Goal: Feedback & Contribution: Leave review/rating

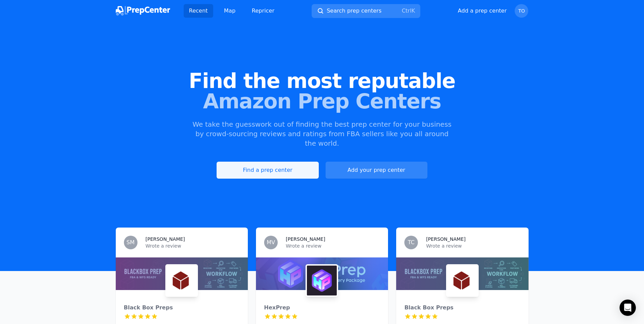
click at [295, 162] on link "Find a prep center" at bounding box center [268, 170] width 102 height 17
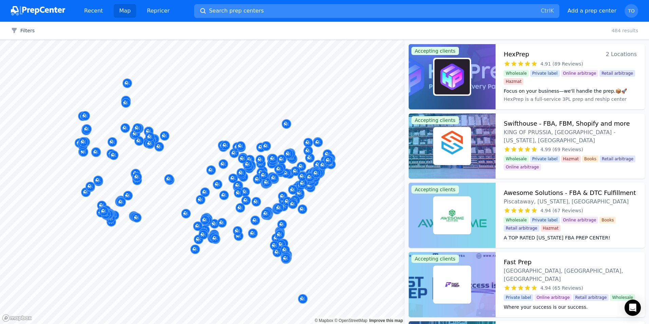
click at [269, 10] on button "Search prep centers Ctrl K" at bounding box center [376, 11] width 365 height 14
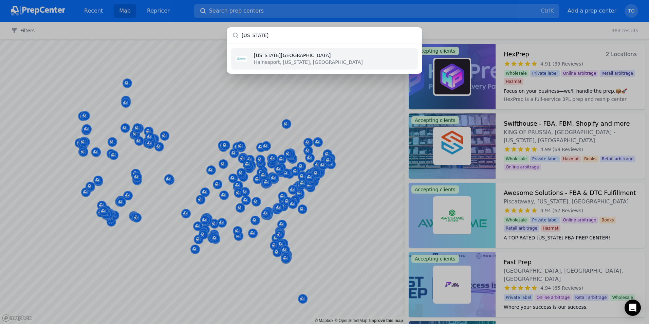
type input "[US_STATE]"
click at [291, 59] on p "Hainesport, [US_STATE], [GEOGRAPHIC_DATA]" at bounding box center [308, 62] width 109 height 7
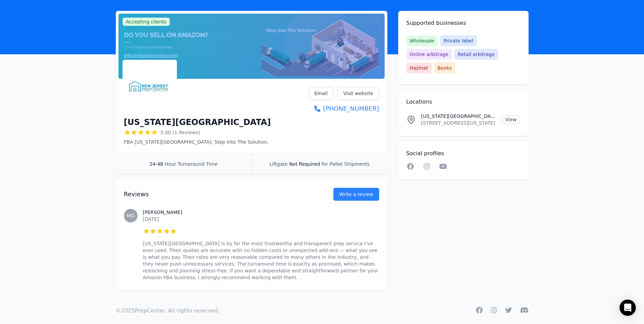
scroll to position [33, 0]
click at [360, 195] on button "Write a review" at bounding box center [356, 193] width 46 height 13
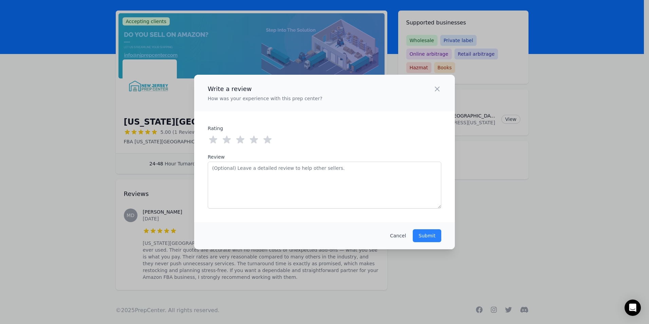
click at [267, 139] on icon at bounding box center [267, 140] width 8 height 8
click at [267, 165] on textarea "Review" at bounding box center [325, 185] width 234 height 47
paste textarea "This is a wonderful Prep Center. Onur & his team do a great job! They are respo…"
type textarea "This is a wonderful Prep Center. Onur & his team do a great job! They are respo…"
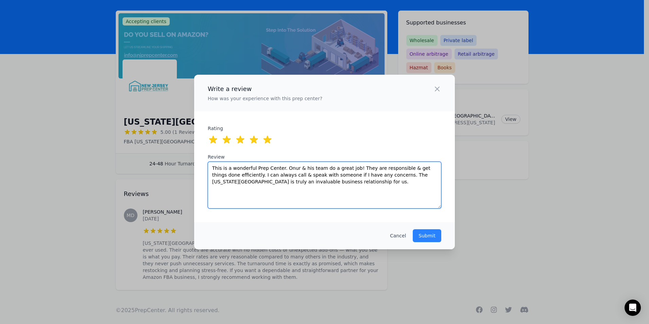
drag, startPoint x: 344, startPoint y: 183, endPoint x: 167, endPoint y: 157, distance: 178.4
click at [171, 158] on div "Write a review How was your experience with this prep center? Close panel ratin…" at bounding box center [324, 162] width 649 height 324
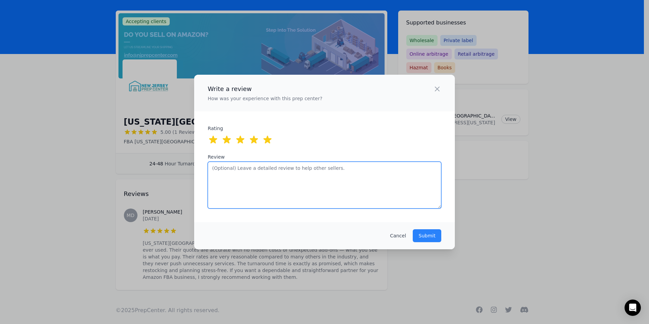
click at [268, 188] on textarea "Review" at bounding box center [325, 185] width 234 height 47
paste textarea "This is an excellent prep center! The team is professional, reliable, and alway…"
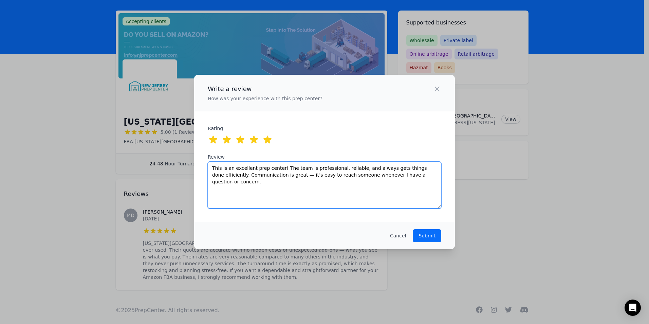
type textarea "This is an excellent prep center! The team is professional, reliable, and alway…"
click at [431, 235] on p "Submit" at bounding box center [427, 235] width 17 height 7
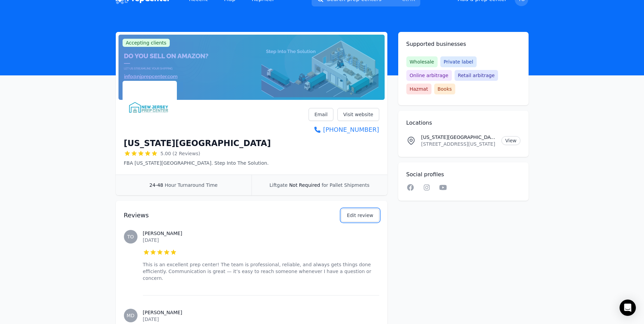
scroll to position [0, 0]
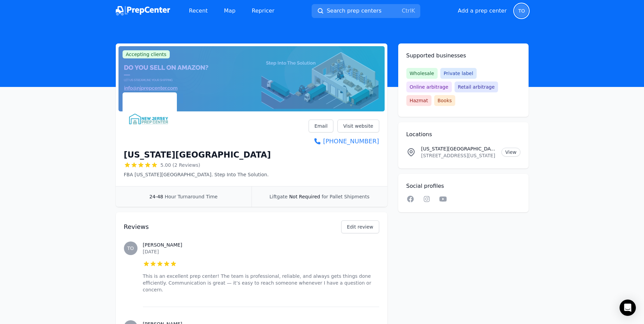
click at [524, 11] on span "TO" at bounding box center [521, 10] width 7 height 5
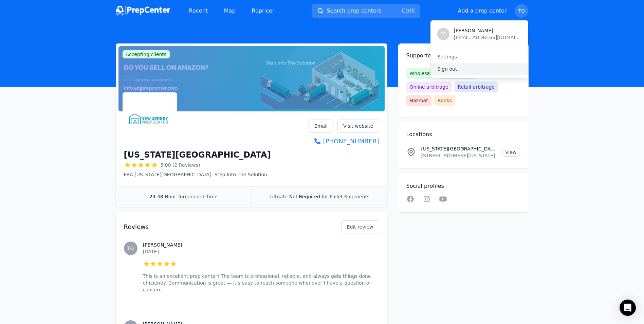
click at [455, 69] on p "Sign out" at bounding box center [479, 69] width 84 height 7
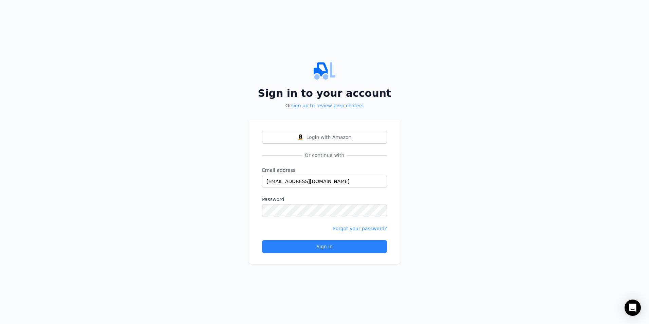
click at [332, 105] on link "sign up to review prep centers" at bounding box center [327, 105] width 72 height 5
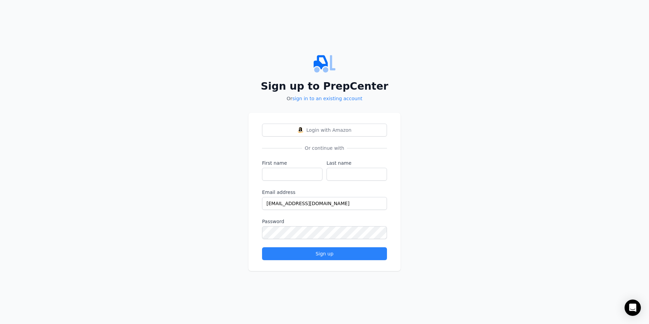
click at [292, 167] on div "First name" at bounding box center [292, 170] width 60 height 21
click at [296, 173] on input "First name" at bounding box center [292, 174] width 60 height 13
click at [315, 176] on input "First name" at bounding box center [292, 174] width 60 height 13
type input "[PERSON_NAME]"
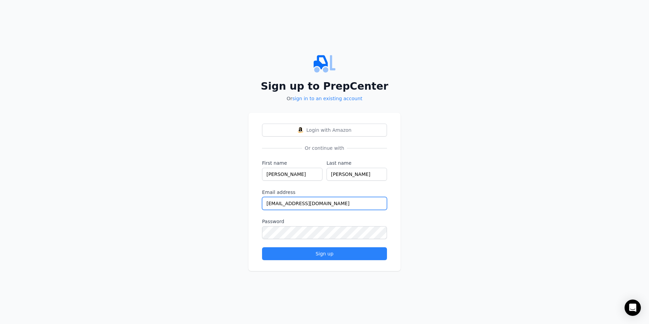
type input "[EMAIL_ADDRESS][DOMAIN_NAME]"
click at [222, 190] on div "Sign up to PrepCenter Or sign in to an existing account Login with Amazon Or co…" at bounding box center [324, 162] width 649 height 324
click at [231, 232] on div "Sign up to PrepCenter Or sign in to an existing account Login with Amazon Or co…" at bounding box center [324, 162] width 649 height 324
click at [117, 222] on div "Sign up to PrepCenter Or sign in to an existing account Login with Amazon Or co…" at bounding box center [324, 162] width 649 height 324
click at [451, 257] on div "Sign up to PrepCenter Or sign in to an existing account Login with Amazon Or co…" at bounding box center [324, 162] width 649 height 324
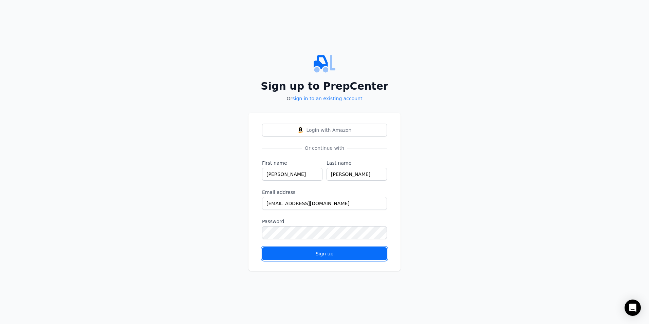
click at [313, 254] on div "Sign up" at bounding box center [324, 253] width 113 height 7
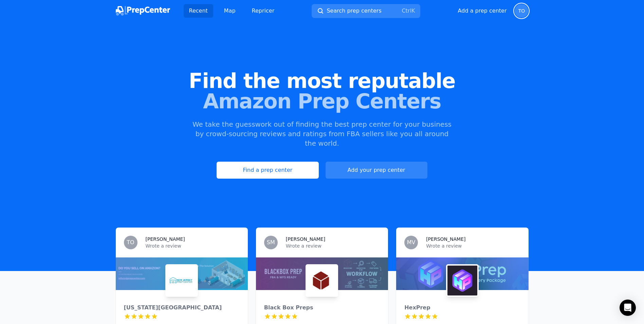
click at [520, 10] on span "TO" at bounding box center [521, 10] width 7 height 5
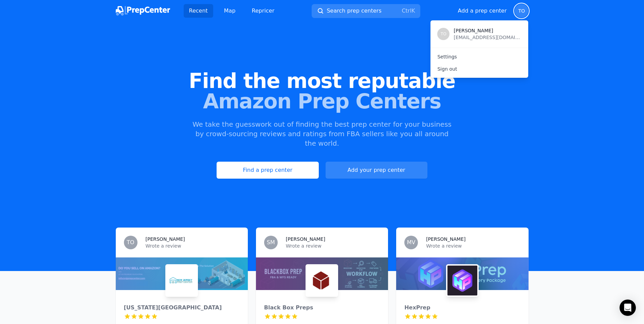
click at [574, 39] on div "Find the most reputable Amazon Prep Centers We take the guesswork out of findin…" at bounding box center [322, 125] width 644 height 184
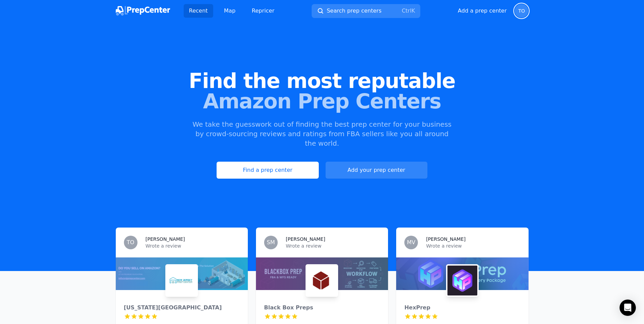
click at [525, 13] on span "TO" at bounding box center [521, 10] width 7 height 5
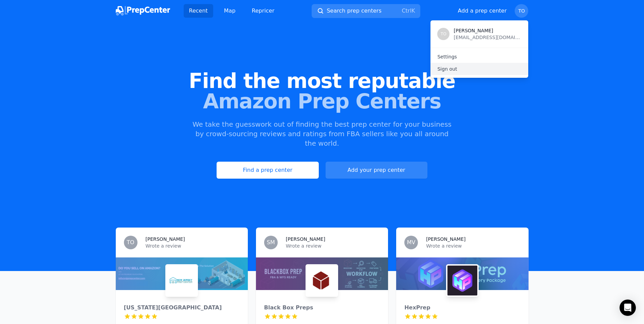
click at [455, 69] on p "Sign out" at bounding box center [479, 69] width 84 height 7
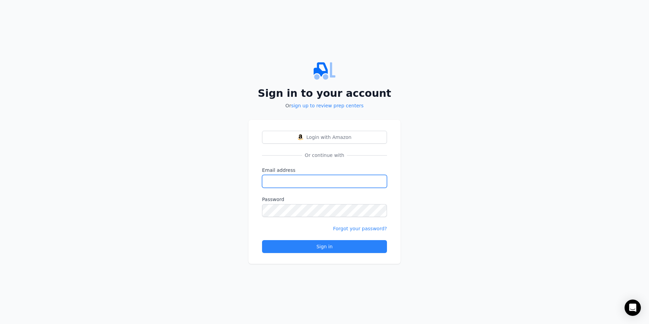
type input "[EMAIL_ADDRESS][DOMAIN_NAME]"
click at [354, 180] on input "[EMAIL_ADDRESS][DOMAIN_NAME]" at bounding box center [324, 181] width 125 height 13
click at [485, 185] on div "Sign in to your account Or sign up to review prep centers Login with Amazon Or …" at bounding box center [324, 162] width 649 height 324
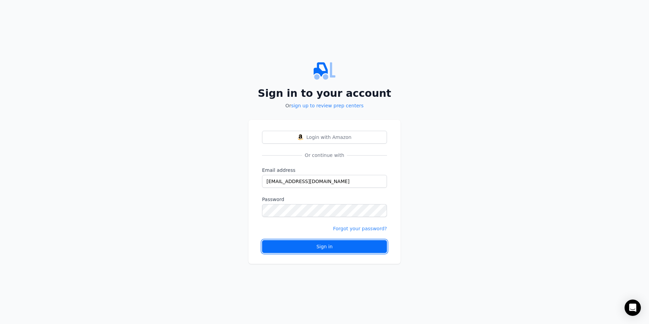
click at [323, 249] on div "Sign in" at bounding box center [324, 246] width 113 height 7
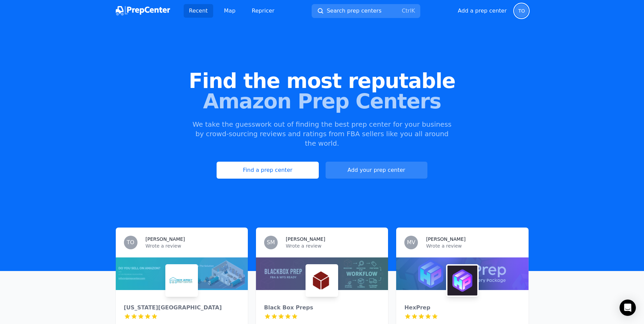
click at [518, 8] on span "TO" at bounding box center [522, 11] width 14 height 14
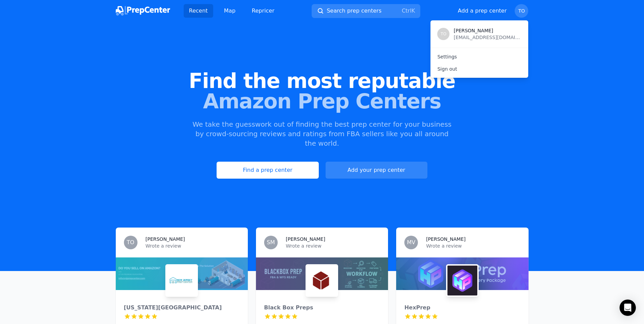
click at [469, 29] on span "[PERSON_NAME]" at bounding box center [488, 30] width 68 height 7
click at [448, 57] on link "Settings" at bounding box center [479, 57] width 98 height 12
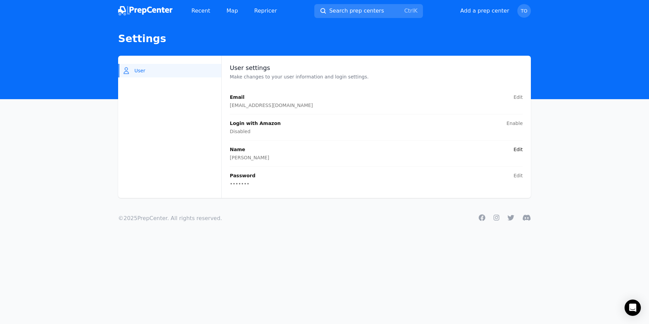
click at [521, 148] on button "Edit" at bounding box center [518, 149] width 9 height 7
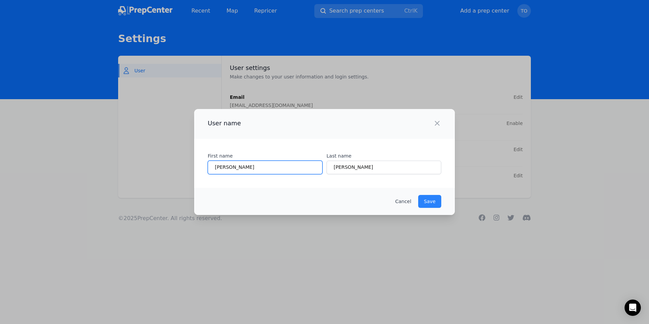
drag, startPoint x: 237, startPoint y: 167, endPoint x: 249, endPoint y: 167, distance: 12.6
click at [237, 167] on input "[PERSON_NAME]" at bounding box center [265, 168] width 115 height 14
drag, startPoint x: 253, startPoint y: 167, endPoint x: 91, endPoint y: 155, distance: 162.7
click at [91, 155] on div "User name Close panel First name [PERSON_NAME] is required. Last name [PERSON_N…" at bounding box center [324, 162] width 649 height 324
type input "[PERSON_NAME]"
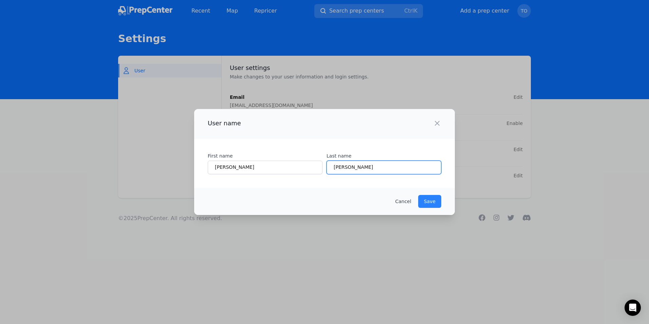
type input "[PERSON_NAME]"
click at [431, 202] on p "Save" at bounding box center [430, 201] width 12 height 7
type input "[PERSON_NAME]"
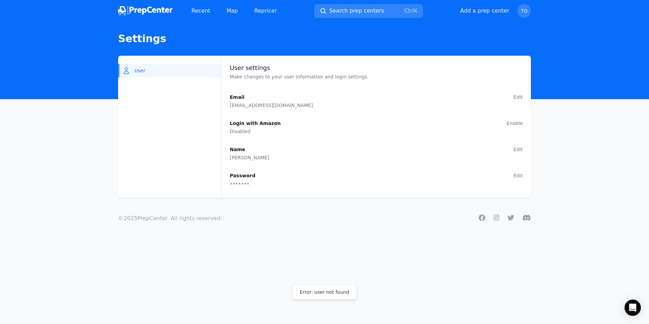
click at [414, 219] on div "Facebook Instagram Twitter Discord © 2025 PrepCenter. All rights reserved." at bounding box center [324, 218] width 435 height 41
